Goal: Check status: Check status

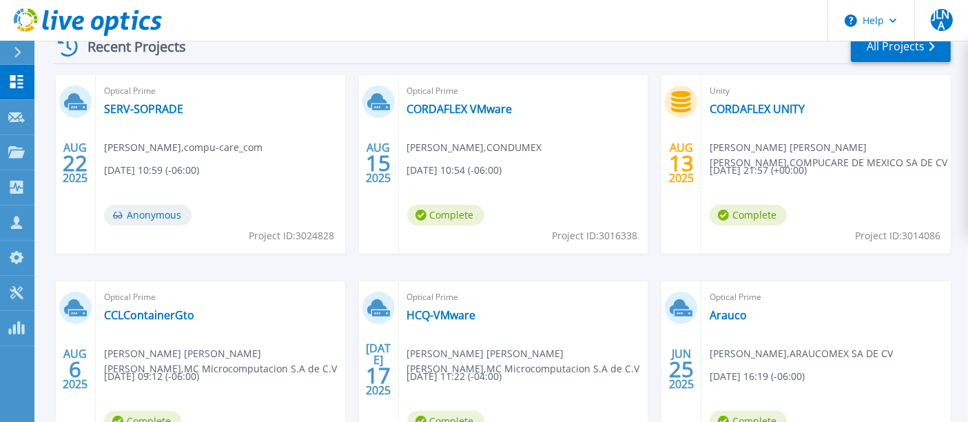
scroll to position [306, 0]
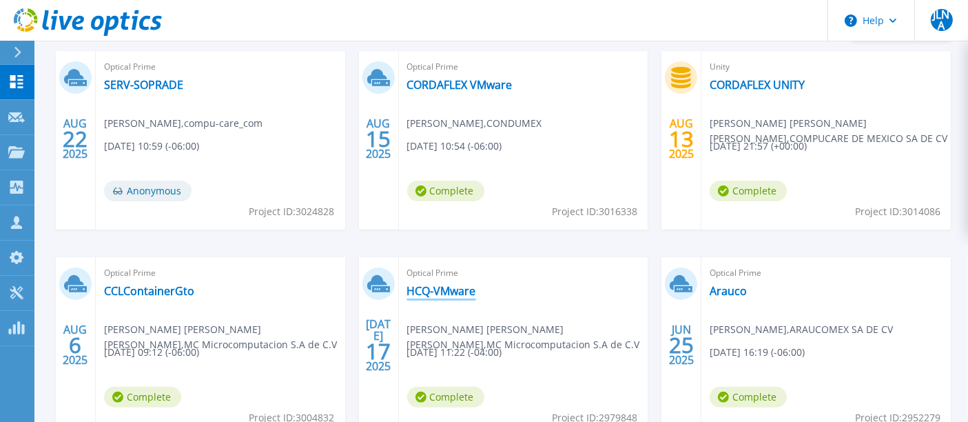
click at [462, 294] on link "HCQ-VMware" at bounding box center [441, 291] width 69 height 14
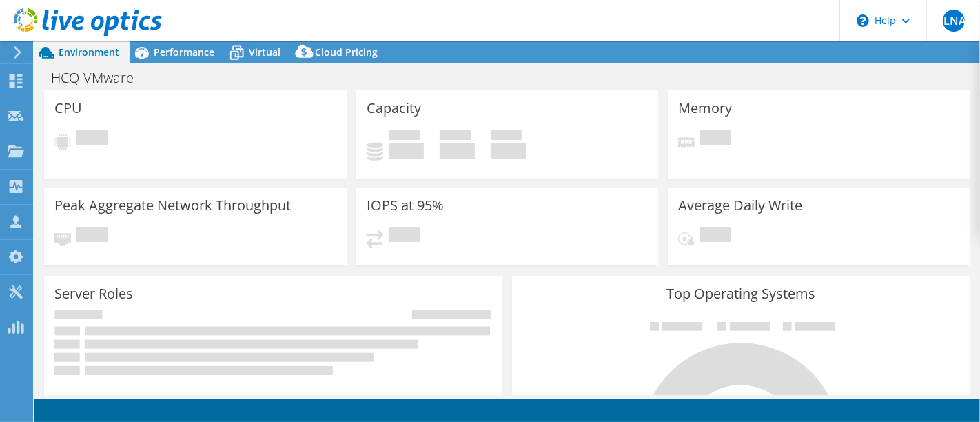
select select "USD"
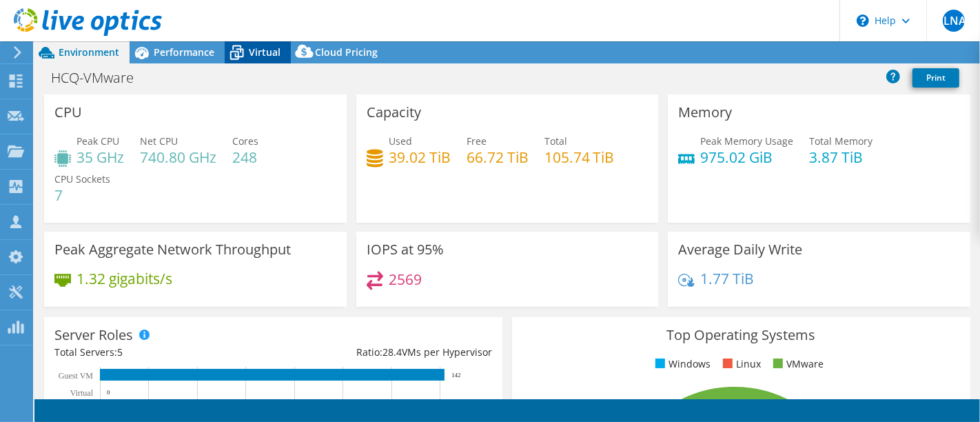
click at [243, 54] on icon at bounding box center [237, 53] width 14 height 11
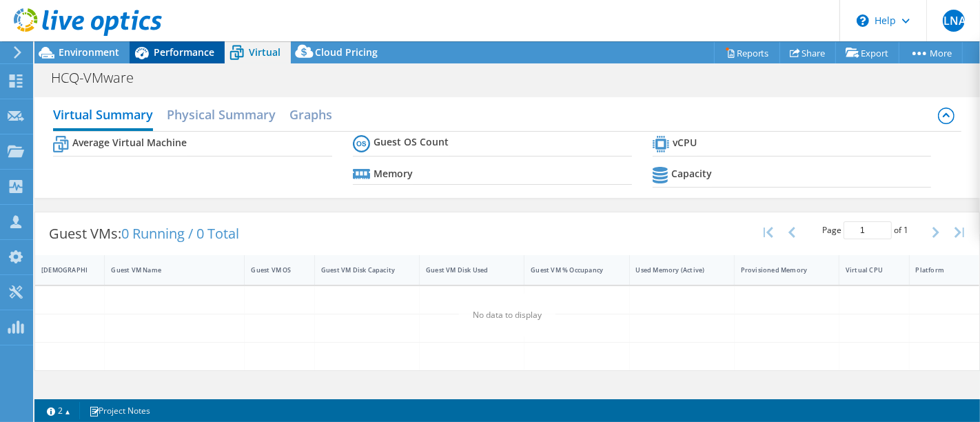
click at [177, 53] on span "Performance" at bounding box center [184, 51] width 61 height 13
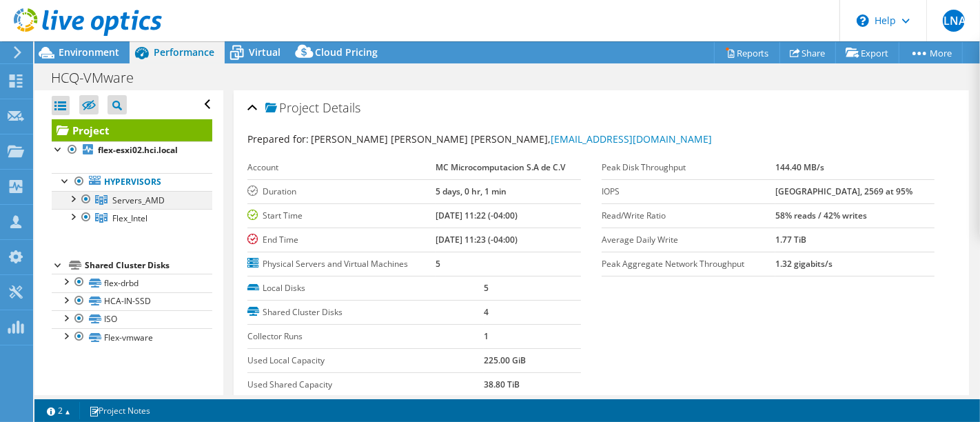
click at [76, 201] on div at bounding box center [72, 198] width 14 height 14
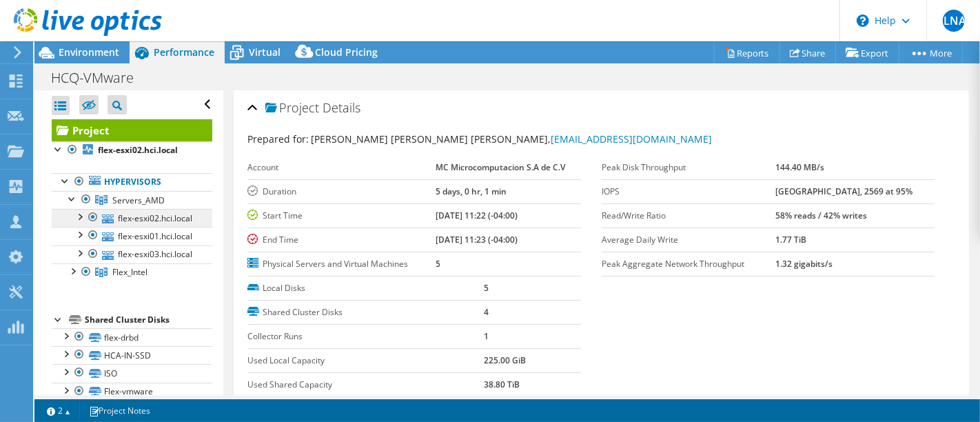
scroll to position [56, 0]
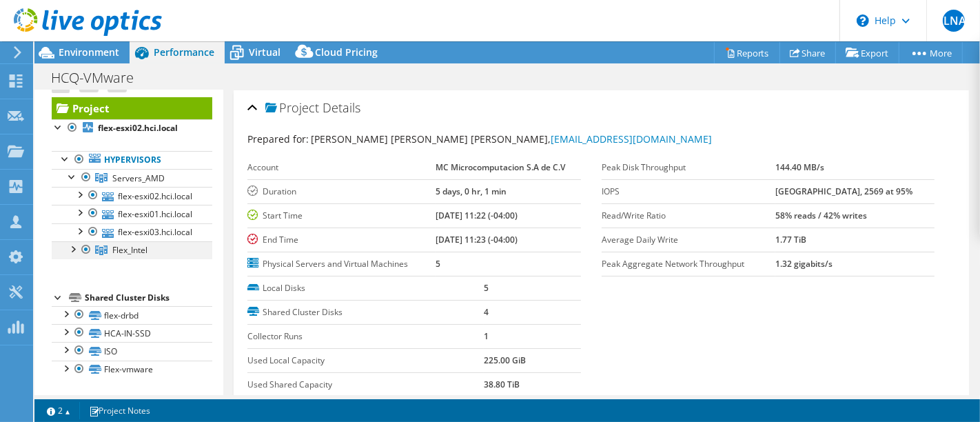
click at [74, 251] on div at bounding box center [72, 248] width 14 height 14
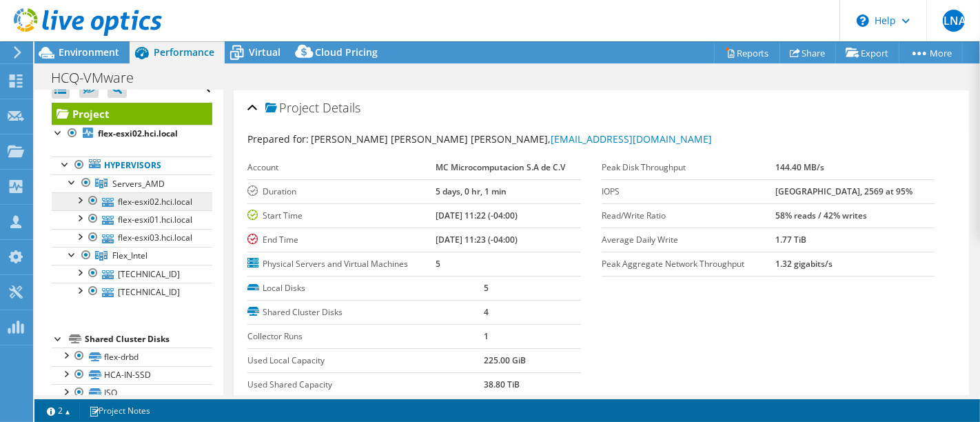
scroll to position [0, 0]
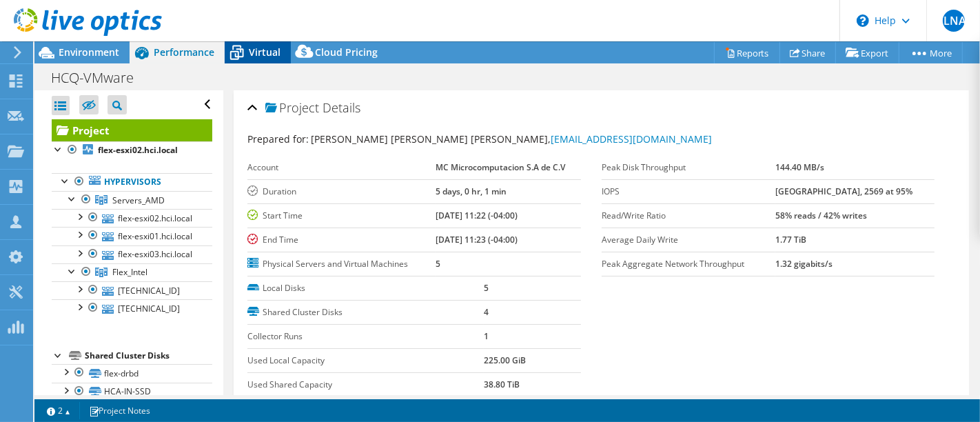
click at [262, 51] on span "Virtual" at bounding box center [265, 51] width 32 height 13
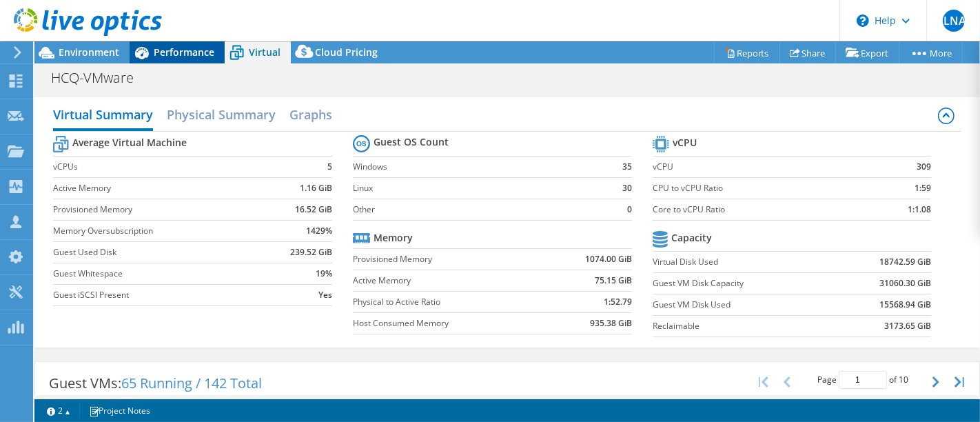
click at [190, 53] on span "Performance" at bounding box center [184, 51] width 61 height 13
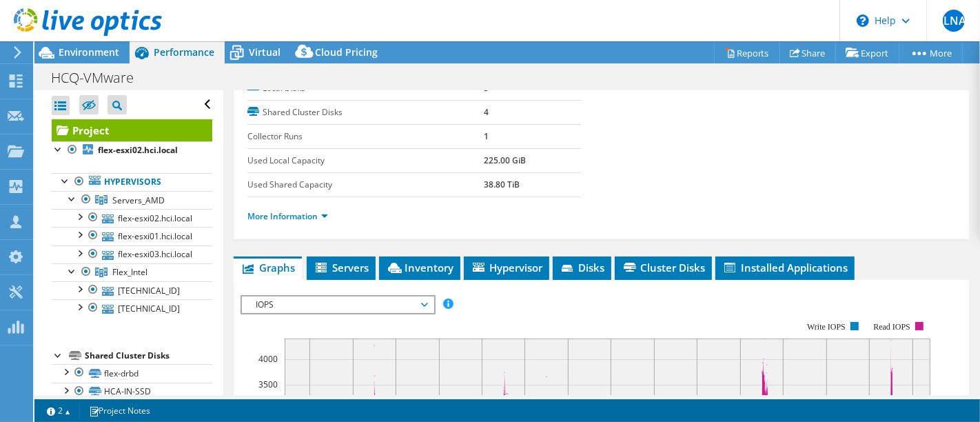
scroll to position [306, 0]
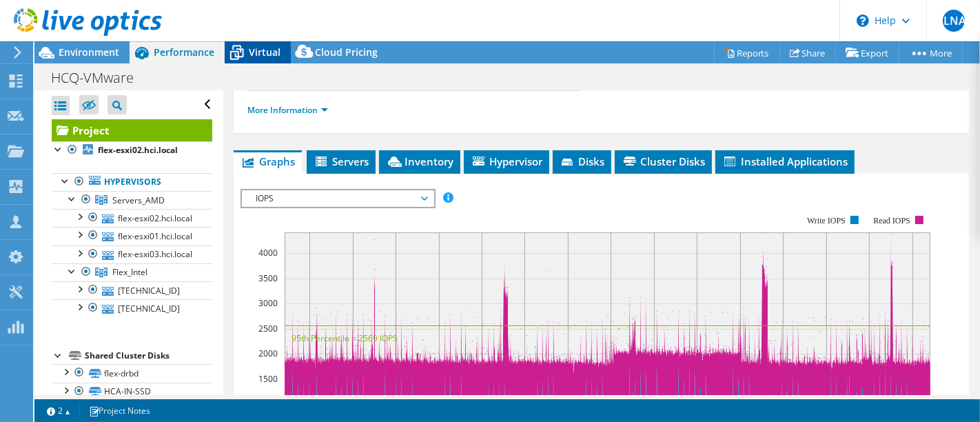
click at [243, 52] on icon at bounding box center [237, 53] width 14 height 11
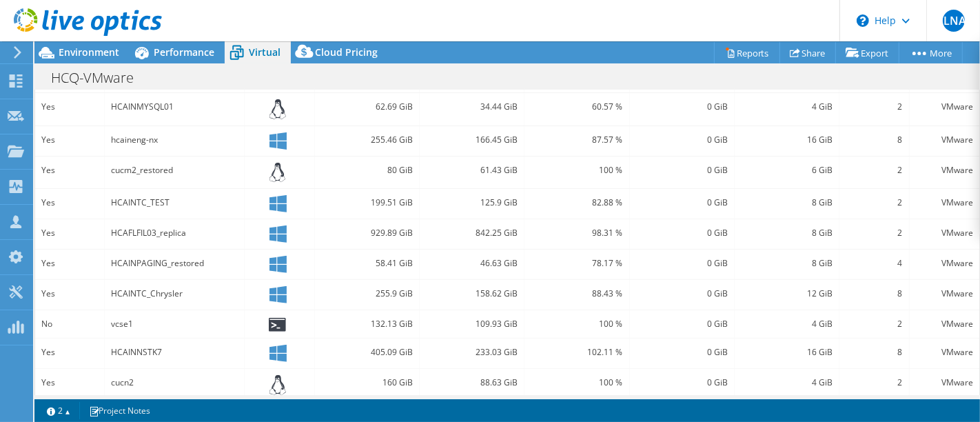
scroll to position [459, 0]
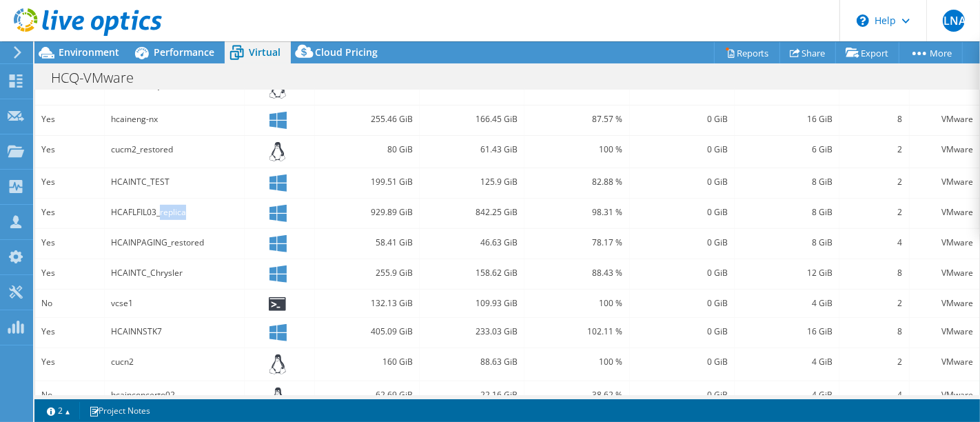
drag, startPoint x: 158, startPoint y: 206, endPoint x: 197, endPoint y: 206, distance: 39.3
click at [197, 206] on div "HCAFLFIL03_replica" at bounding box center [174, 212] width 127 height 15
drag, startPoint x: 169, startPoint y: 234, endPoint x: 213, endPoint y: 234, distance: 43.4
click at [213, 235] on div "HCAINPAGING_restored" at bounding box center [174, 242] width 127 height 15
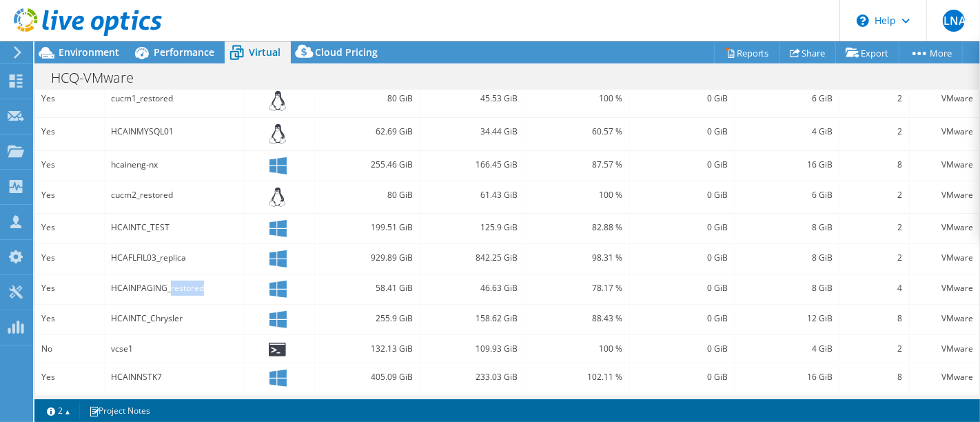
scroll to position [279, 0]
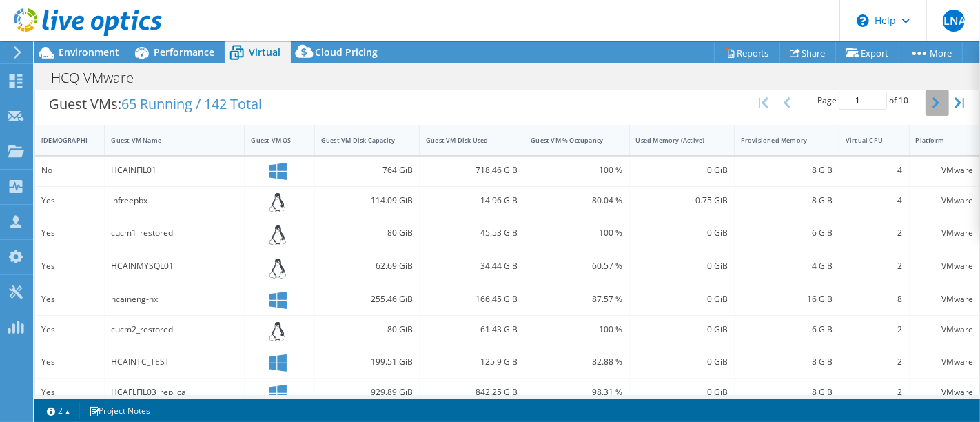
click at [932, 103] on icon "button" at bounding box center [935, 102] width 7 height 11
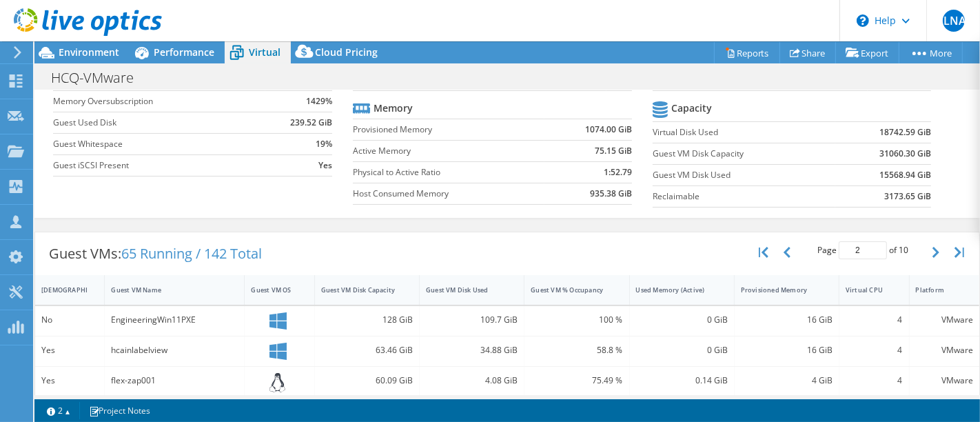
scroll to position [127, 0]
click at [932, 249] on icon "button" at bounding box center [935, 254] width 7 height 11
type input "3"
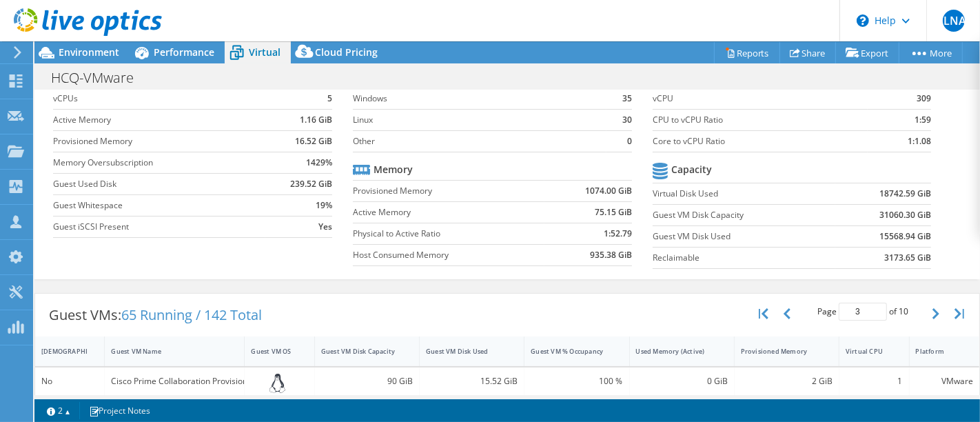
scroll to position [0, 0]
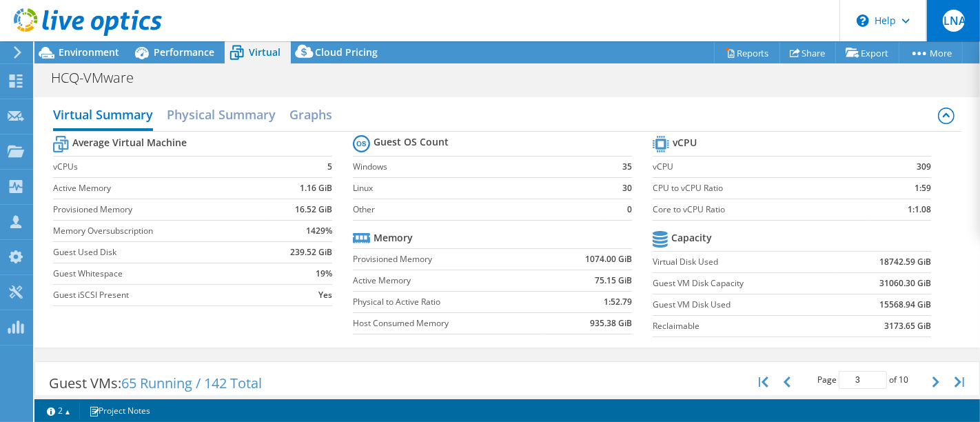
click at [949, 24] on span "JLNA" at bounding box center [954, 21] width 22 height 22
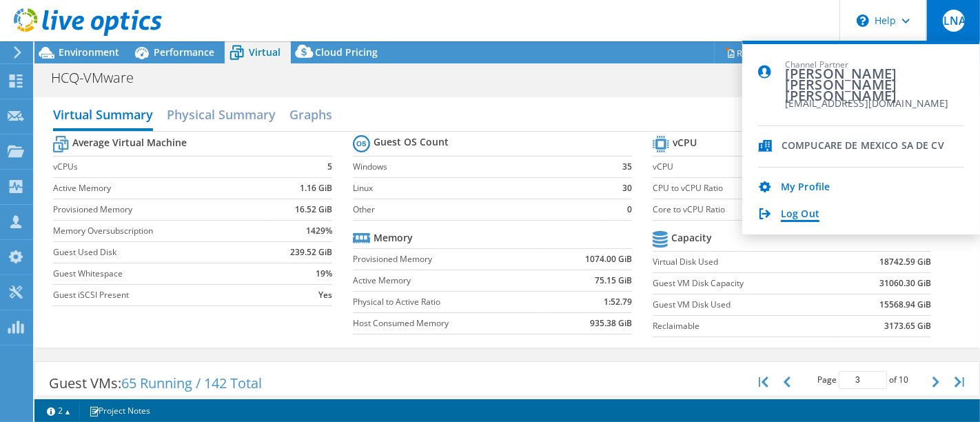
click at [789, 217] on link "Log Out" at bounding box center [800, 214] width 39 height 13
